Goal: Navigation & Orientation: Find specific page/section

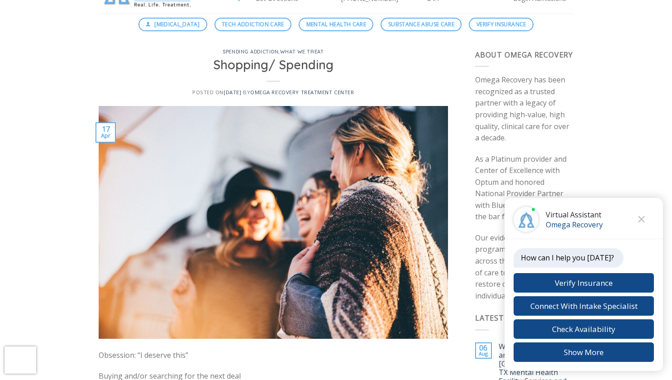
scroll to position [50, 0]
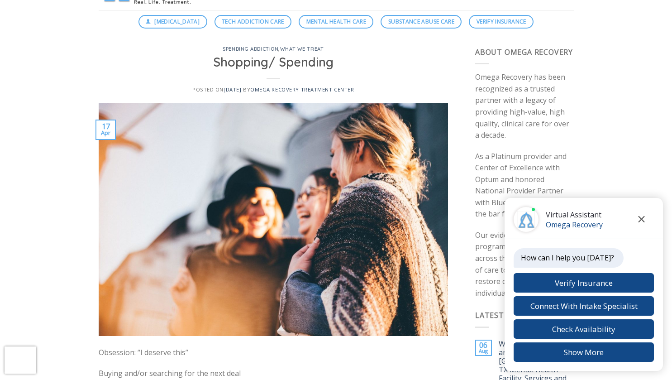
click at [639, 222] on icon "Close chat" at bounding box center [642, 219] width 6 height 6
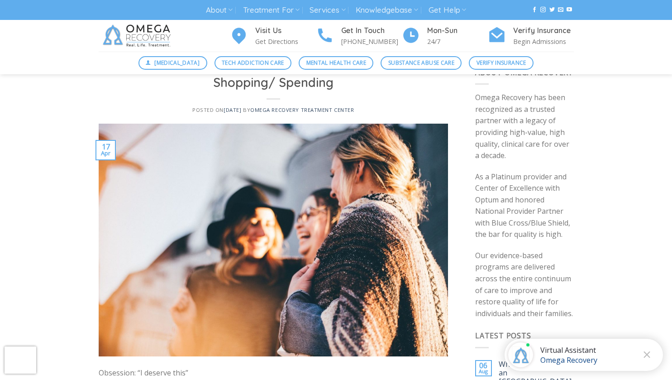
scroll to position [0, 0]
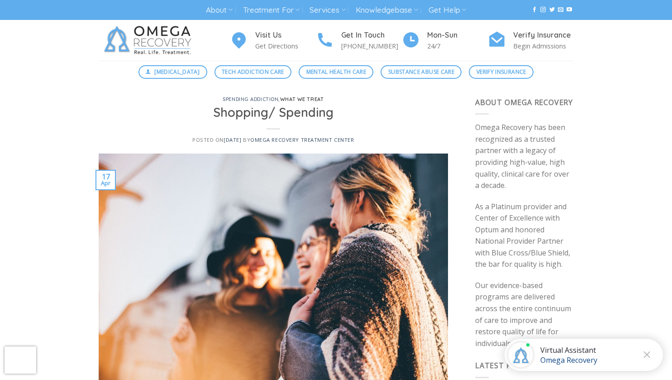
click at [306, 100] on link "what we treat" at bounding box center [301, 99] width 43 height 6
click at [266, 46] on p "Get Directions" at bounding box center [285, 46] width 61 height 10
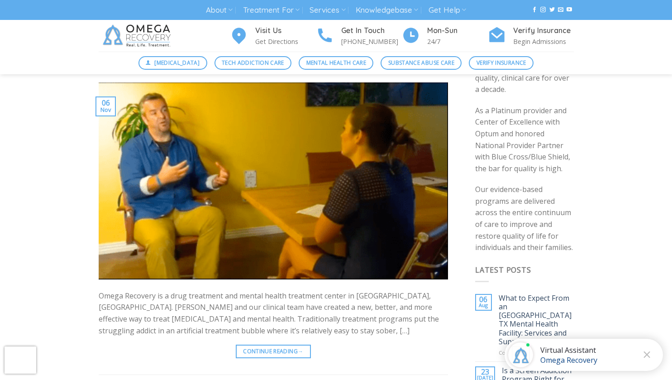
scroll to position [107, 0]
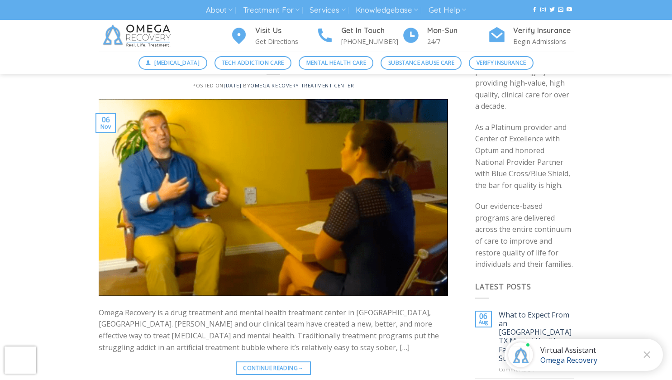
click at [142, 37] on img at bounding box center [138, 36] width 79 height 32
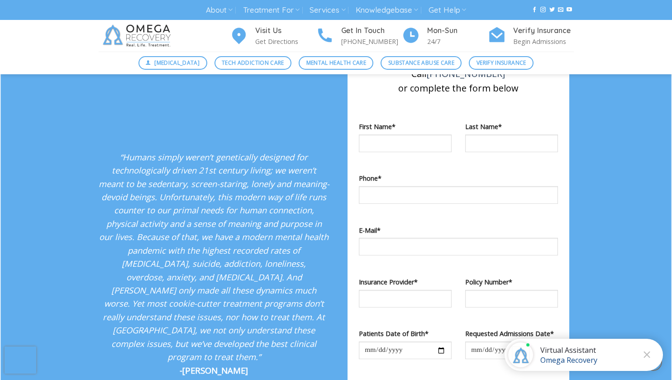
scroll to position [1499, 0]
